Goal: Task Accomplishment & Management: Manage account settings

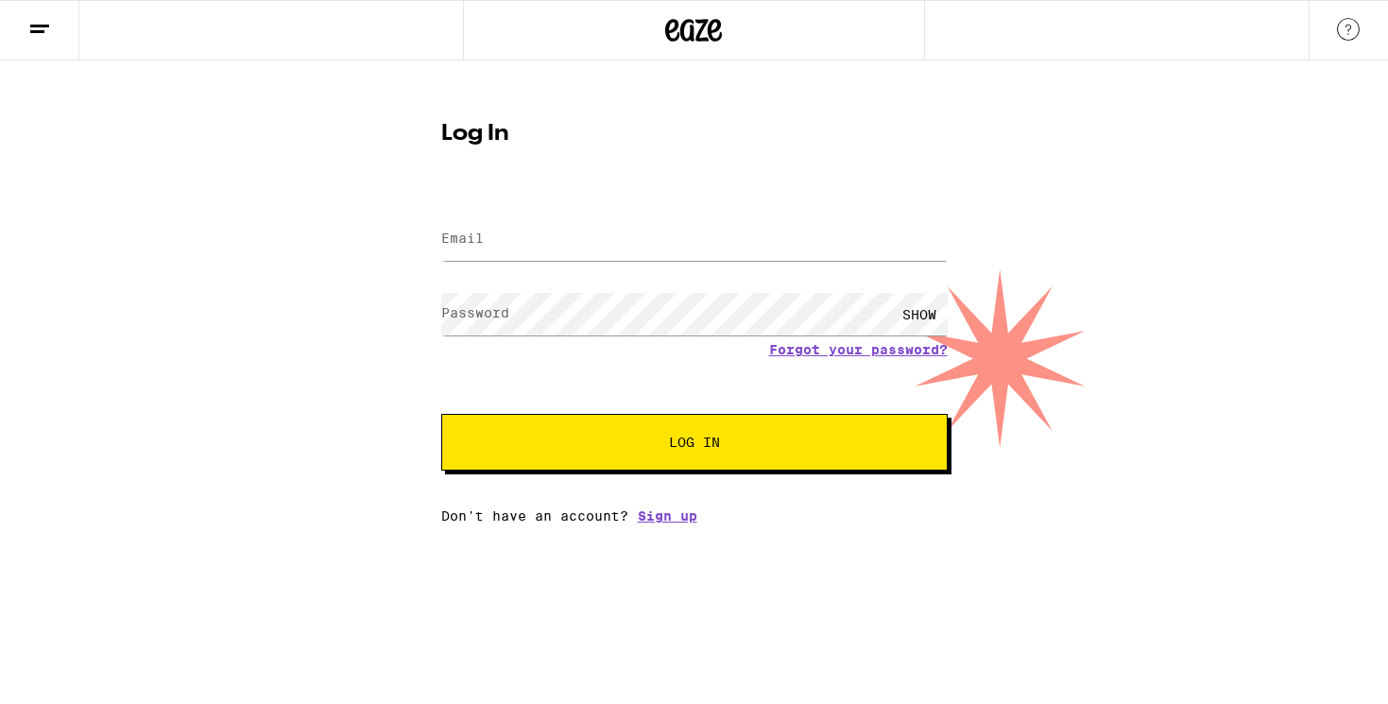
click at [520, 250] on input "Email" at bounding box center [694, 239] width 507 height 43
click at [523, 232] on input "Email" at bounding box center [694, 239] width 507 height 43
click at [513, 238] on input "Email" at bounding box center [694, 239] width 507 height 43
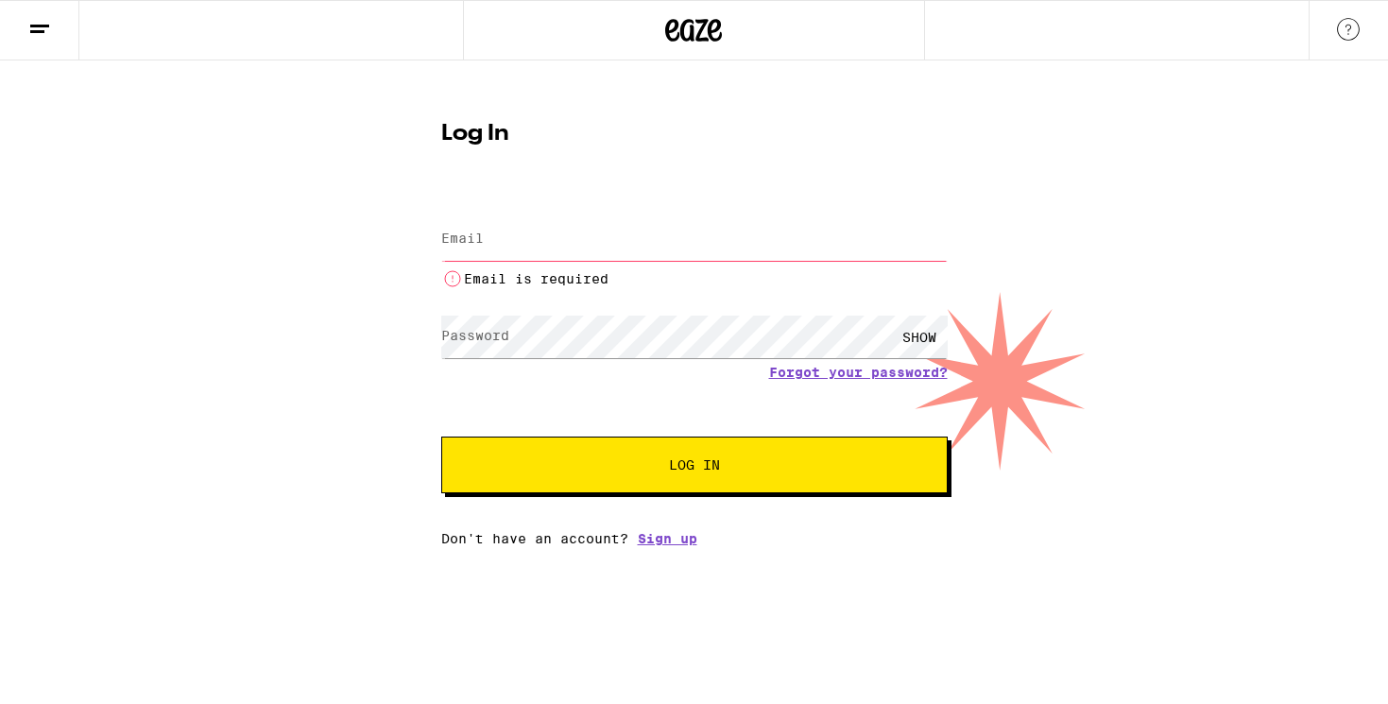
click at [341, 218] on div "Log In Email Email Email is required Password Password SHOW Forgot your passwor…" at bounding box center [694, 303] width 1388 height 486
click at [545, 245] on input "Email" at bounding box center [694, 239] width 507 height 43
type input "[EMAIL_ADDRESS][DOMAIN_NAME]"
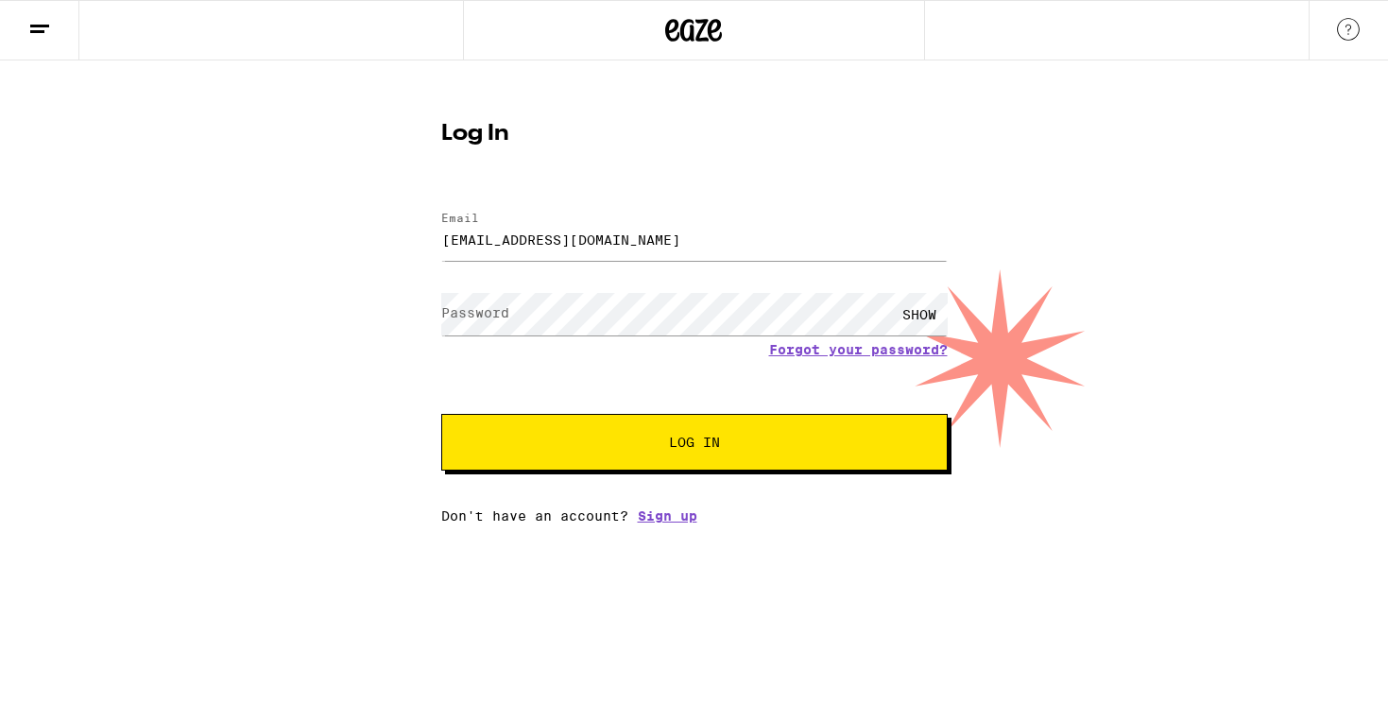
click at [1007, 141] on div "Log In Email Email [EMAIL_ADDRESS][DOMAIN_NAME] Password Password SHOW Forgot y…" at bounding box center [694, 291] width 1388 height 463
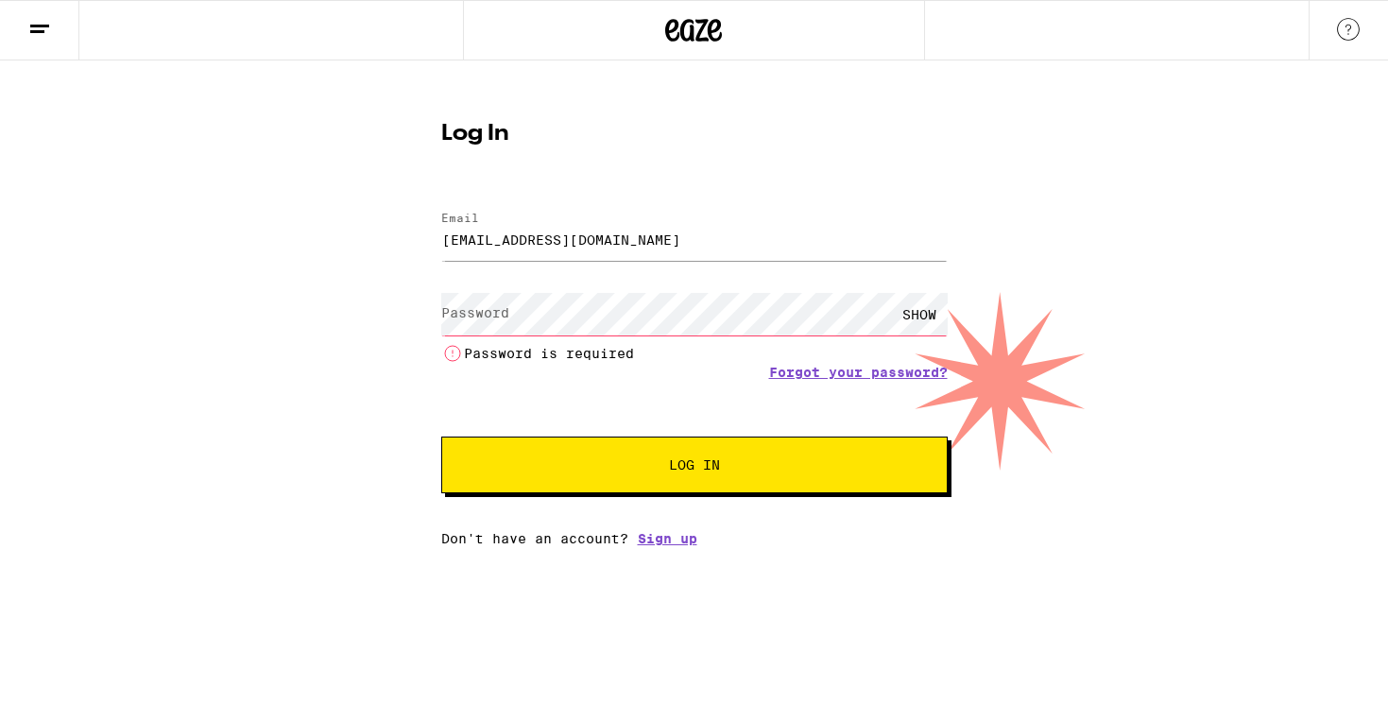
click at [244, 138] on div "Log In Email Email [EMAIL_ADDRESS][DOMAIN_NAME] Password Password SHOW Password…" at bounding box center [694, 303] width 1388 height 486
